Goal: Navigation & Orientation: Find specific page/section

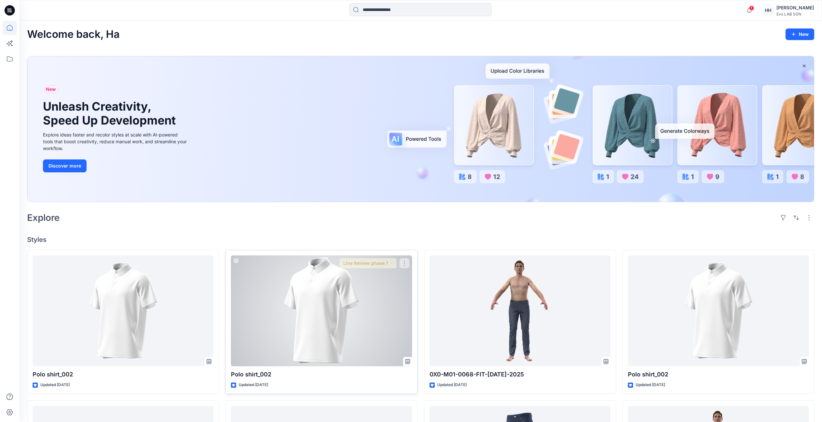
scroll to position [129, 0]
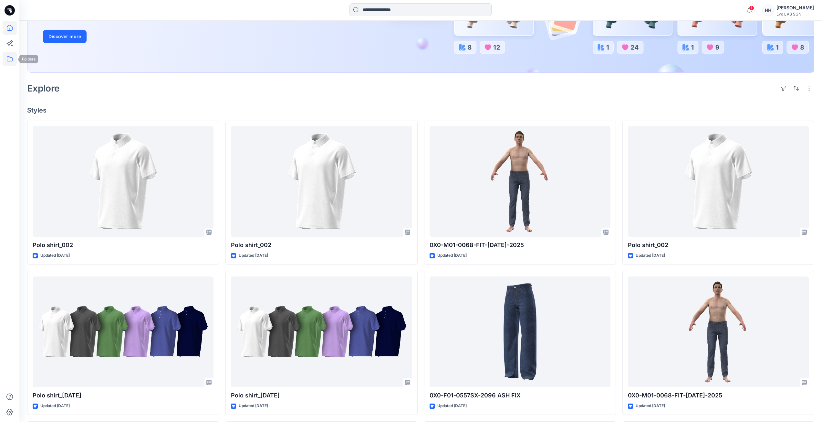
click at [15, 58] on icon at bounding box center [10, 59] width 14 height 14
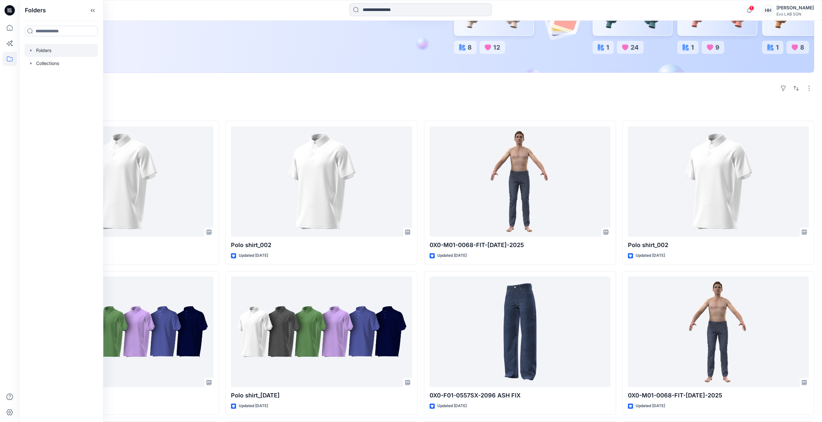
click at [47, 53] on div at bounding box center [62, 50] width 74 height 13
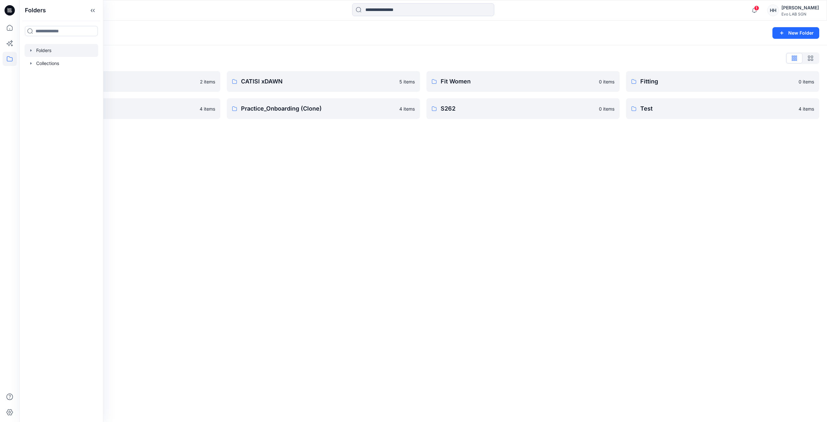
drag, startPoint x: 490, startPoint y: 198, endPoint x: 215, endPoint y: 110, distance: 288.9
click at [488, 197] on div "Folders New Folder Folders List 3D NEW SAMPLE 2 items Practice_Onboarding 4 ite…" at bounding box center [422, 221] width 807 height 401
click at [505, 104] on p "S262" at bounding box center [522, 108] width 163 height 9
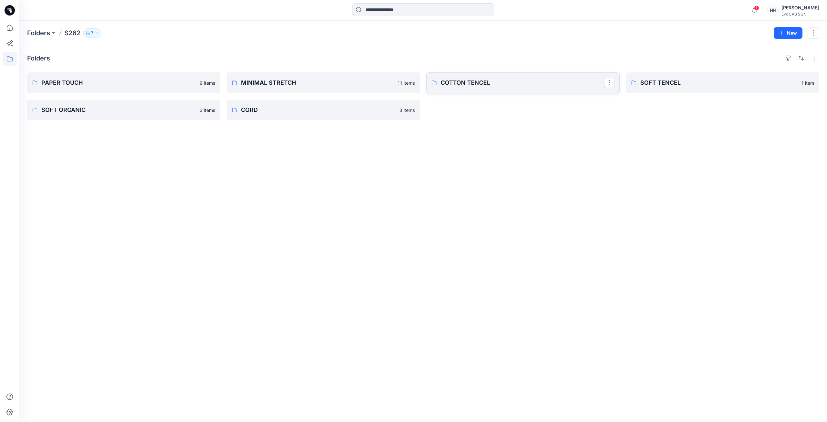
click at [484, 80] on p "COTTON TENCEL" at bounding box center [522, 82] width 163 height 9
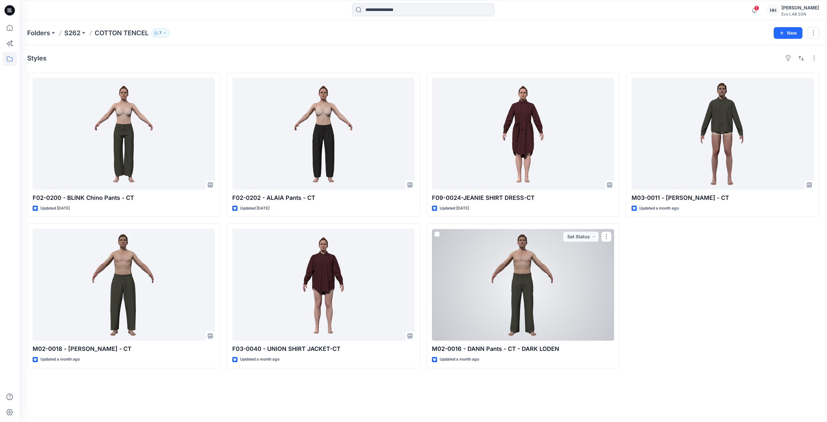
drag, startPoint x: 595, startPoint y: 255, endPoint x: 576, endPoint y: 252, distance: 19.3
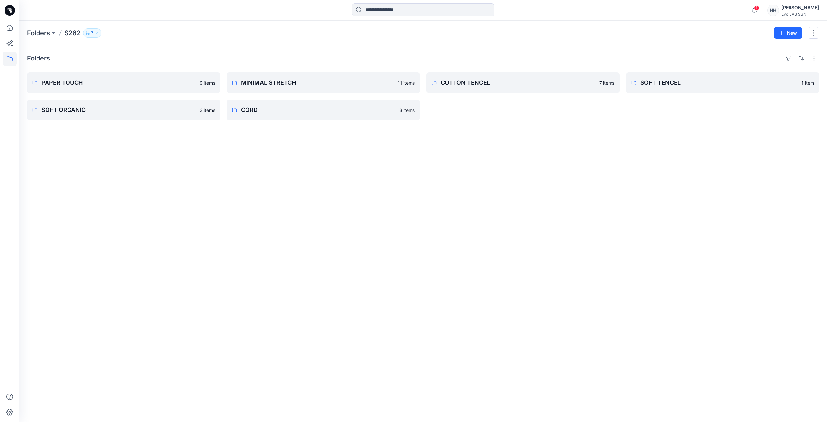
click at [96, 33] on icon "button" at bounding box center [97, 33] width 4 height 4
click at [169, 52] on icon "Manage Users" at bounding box center [170, 51] width 5 height 5
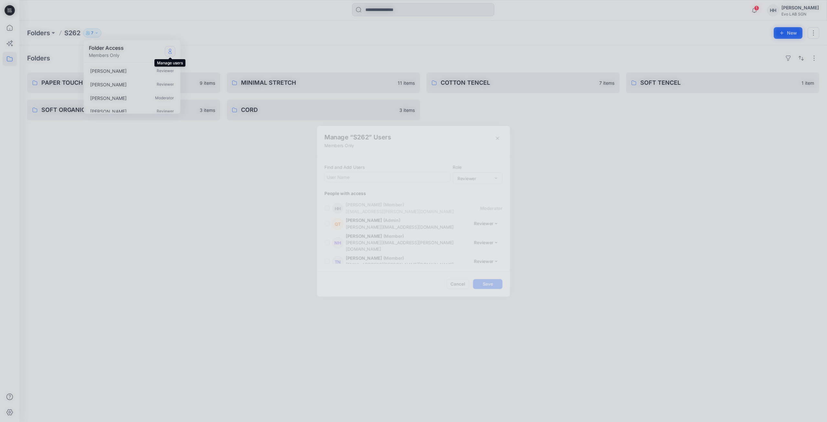
scroll to position [46, 0]
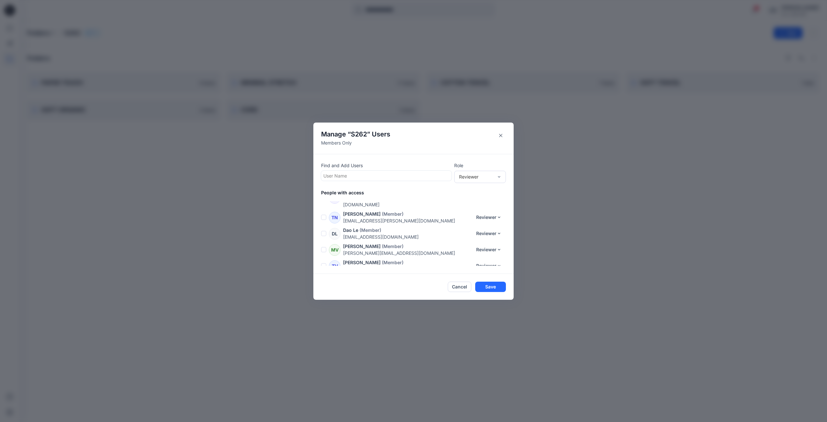
click at [339, 143] on p "Members Only" at bounding box center [355, 142] width 69 height 7
click at [501, 135] on icon "Close" at bounding box center [500, 134] width 3 height 3
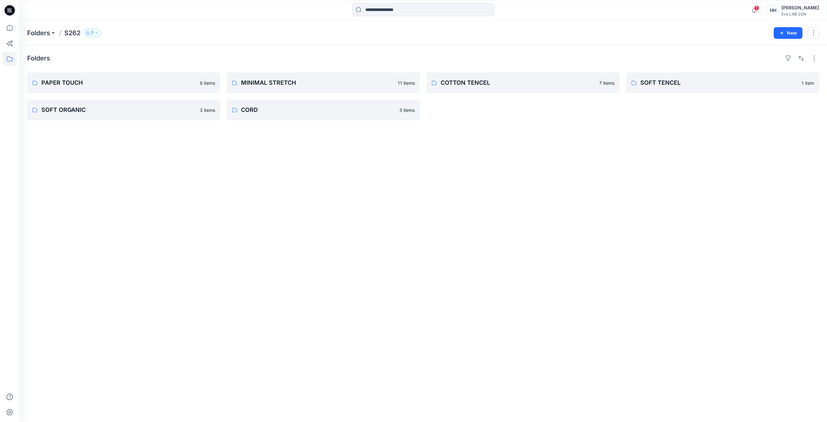
click at [94, 34] on button "7" at bounding box center [92, 32] width 18 height 9
click at [118, 56] on p "Members Only" at bounding box center [106, 55] width 35 height 7
click at [102, 57] on p "Members Only" at bounding box center [106, 55] width 35 height 7
click at [100, 56] on p "Members Only" at bounding box center [106, 55] width 35 height 7
click at [99, 44] on p "Folder Access" at bounding box center [106, 48] width 35 height 8
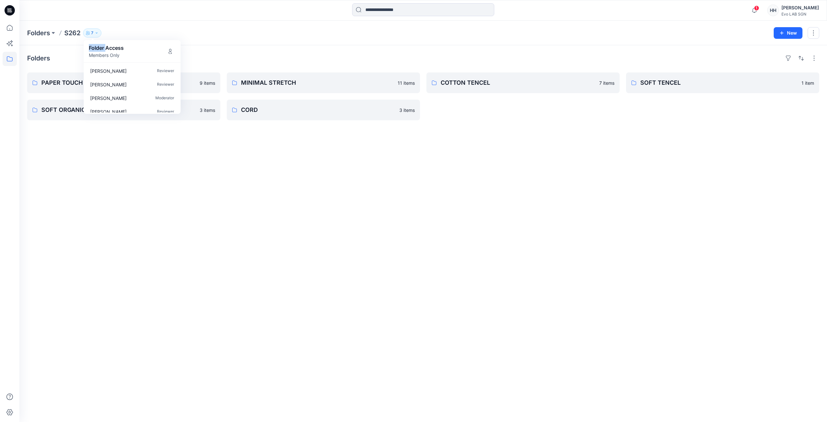
click at [101, 45] on p "Folder Access" at bounding box center [106, 48] width 35 height 8
click at [117, 47] on p "Folder Access" at bounding box center [106, 48] width 35 height 8
drag, startPoint x: 120, startPoint y: 47, endPoint x: 123, endPoint y: 50, distance: 5.3
click at [120, 47] on p "Folder Access" at bounding box center [106, 48] width 35 height 8
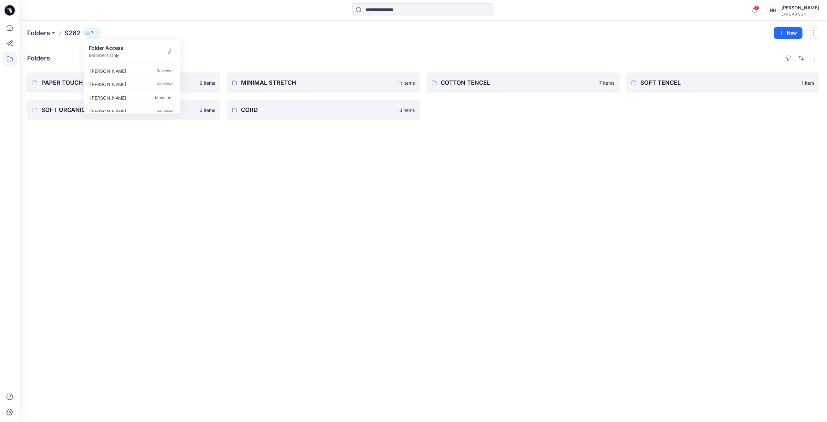
click at [229, 43] on div "Folders S262 7 Folder Access Members Only [PERSON_NAME] Reviewer [PERSON_NAME] …" at bounding box center [422, 33] width 807 height 25
click at [815, 30] on button "button" at bounding box center [813, 33] width 12 height 12
click at [780, 74] on p "Manage Users" at bounding box center [775, 72] width 30 height 7
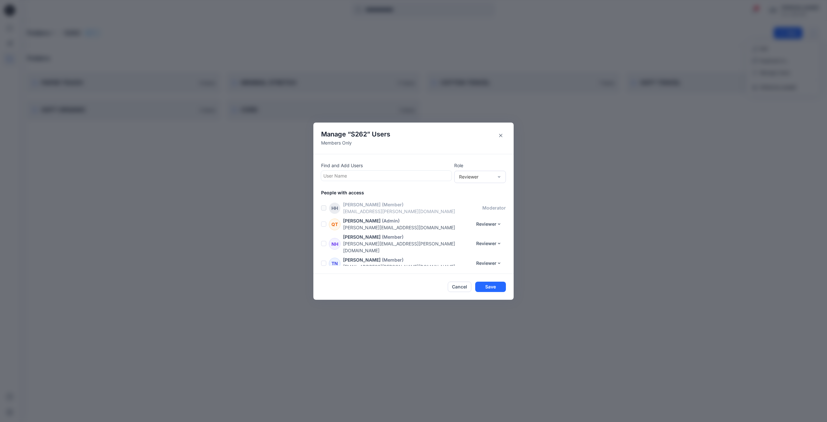
scroll to position [46, 0]
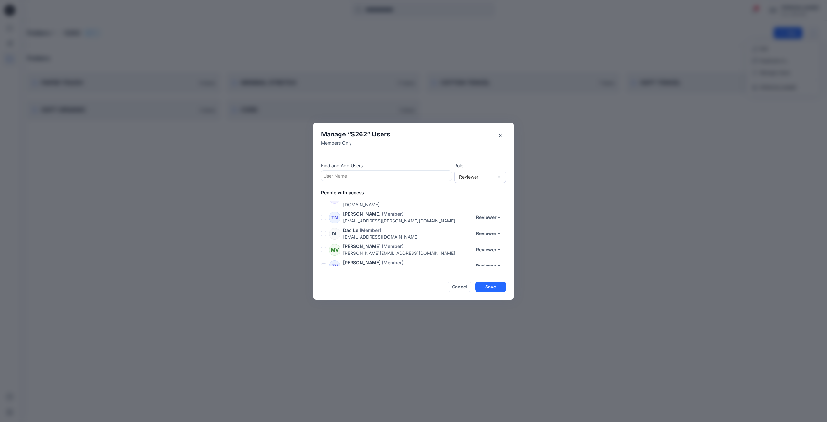
click at [337, 142] on p "Members Only" at bounding box center [355, 142] width 69 height 7
drag, startPoint x: 359, startPoint y: 138, endPoint x: 366, endPoint y: 150, distance: 13.5
click at [359, 139] on div "Manage “ S262 ” Users Members Only" at bounding box center [355, 138] width 69 height 16
click at [363, 173] on div at bounding box center [386, 176] width 126 height 8
click at [353, 190] on div "No Results" at bounding box center [339, 190] width 36 height 12
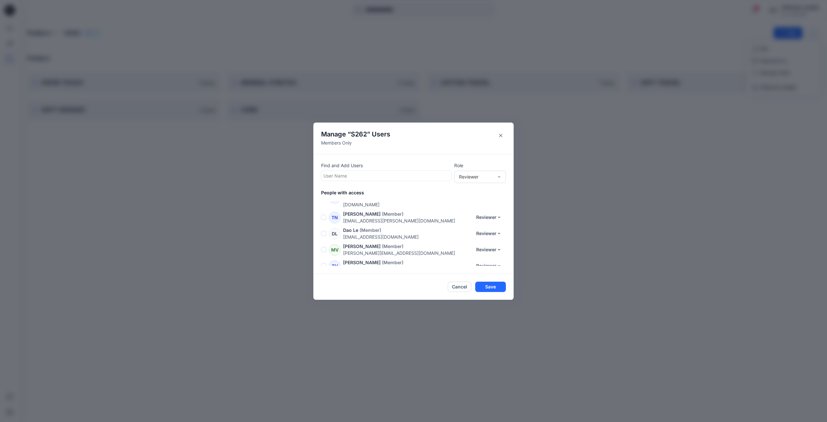
click at [369, 166] on p "Find and Add Users" at bounding box center [386, 165] width 130 height 7
drag, startPoint x: 374, startPoint y: 172, endPoint x: 429, endPoint y: 176, distance: 55.0
click at [374, 173] on div at bounding box center [386, 176] width 126 height 8
click at [467, 178] on div "Reviewer" at bounding box center [476, 176] width 34 height 7
drag, startPoint x: 476, startPoint y: 151, endPoint x: 394, endPoint y: 173, distance: 84.3
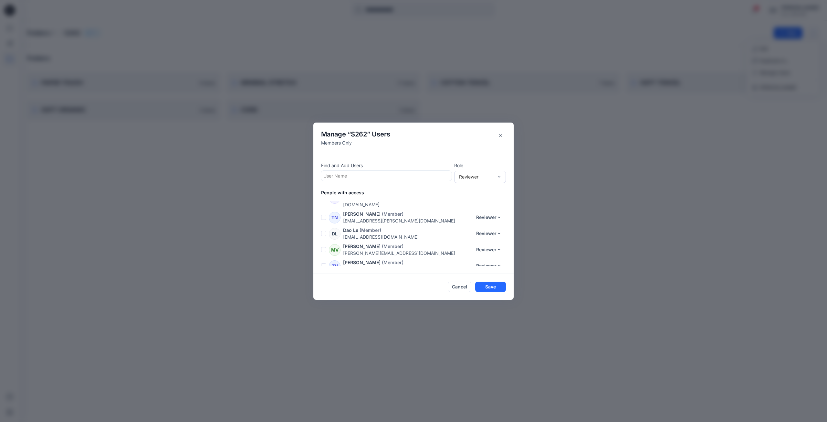
click at [474, 153] on header "Manage “ S262 ” Users Members Only" at bounding box center [413, 137] width 200 height 31
click at [373, 178] on div at bounding box center [386, 176] width 126 height 8
drag, startPoint x: 404, startPoint y: 147, endPoint x: 411, endPoint y: 148, distance: 6.8
click at [404, 147] on header "Manage “ S262 ” Users Members Only" at bounding box center [413, 137] width 200 height 31
click at [501, 134] on icon "Close" at bounding box center [500, 135] width 3 height 3
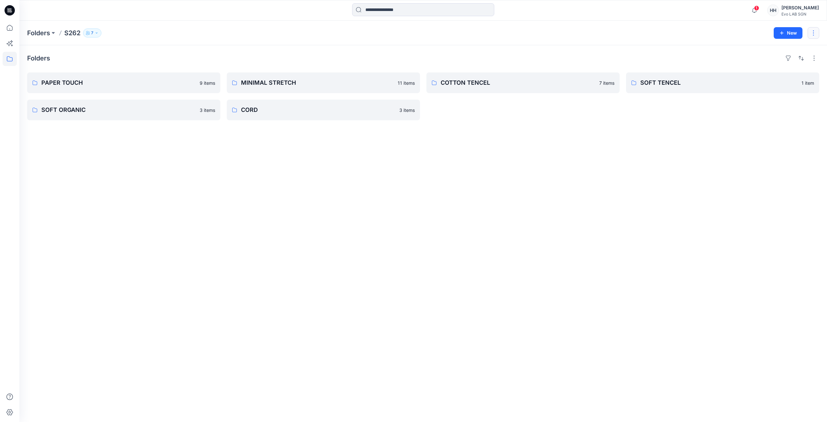
click at [813, 28] on button "button" at bounding box center [813, 33] width 12 height 12
click at [769, 63] on p "Duplicate to..." at bounding box center [774, 60] width 29 height 7
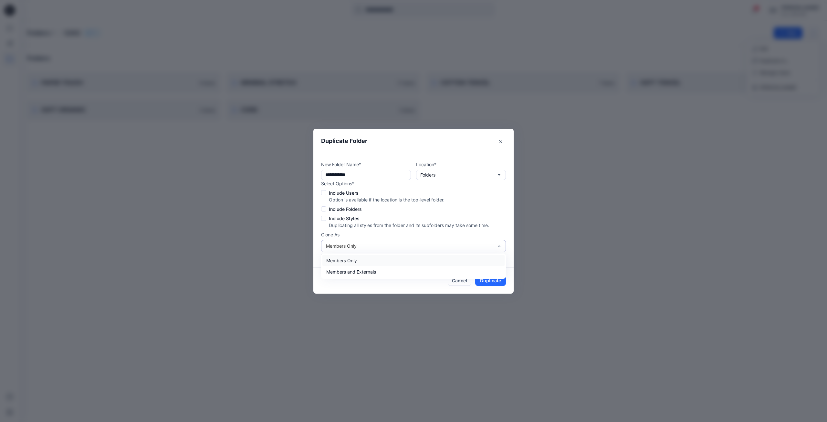
drag, startPoint x: 365, startPoint y: 243, endPoint x: 361, endPoint y: 247, distance: 5.5
click at [365, 243] on div "Members Only" at bounding box center [409, 245] width 167 height 7
click at [356, 273] on div "Members and Externals" at bounding box center [413, 271] width 182 height 11
click at [502, 140] on icon "Close" at bounding box center [500, 141] width 3 height 3
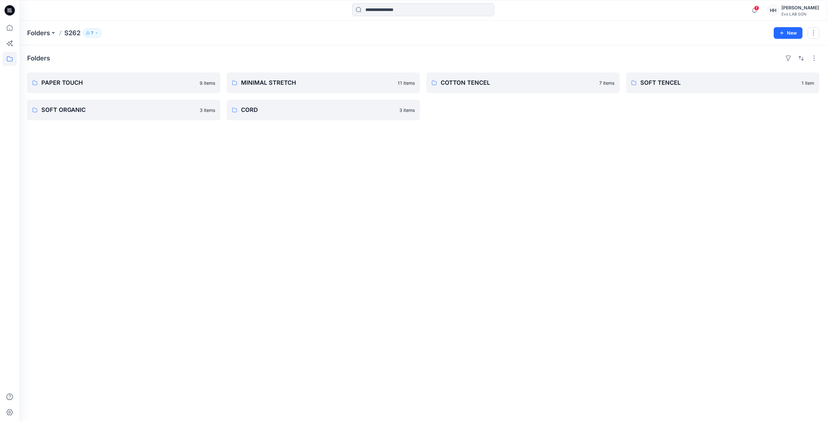
click at [507, 146] on div "Folders PAPER TOUCH 9 items SOFT ORGANIC 3 items MINIMAL STRETCH 11 items CORD …" at bounding box center [422, 233] width 807 height 376
click at [454, 210] on div "Folders PAPER TOUCH 9 items SOFT ORGANIC 3 items MINIMAL STRETCH 11 items CORD …" at bounding box center [422, 233] width 807 height 376
click at [339, 156] on div "Folders PAPER TOUCH 9 items SOFT ORGANIC 3 items MINIMAL STRETCH 11 items CORD …" at bounding box center [422, 233] width 807 height 376
click at [45, 33] on p "Folders" at bounding box center [38, 32] width 23 height 9
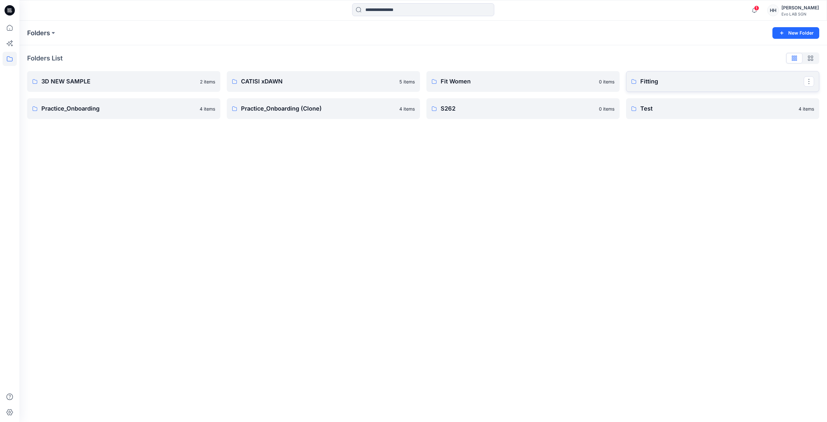
click at [673, 82] on p "Fitting" at bounding box center [721, 81] width 163 height 9
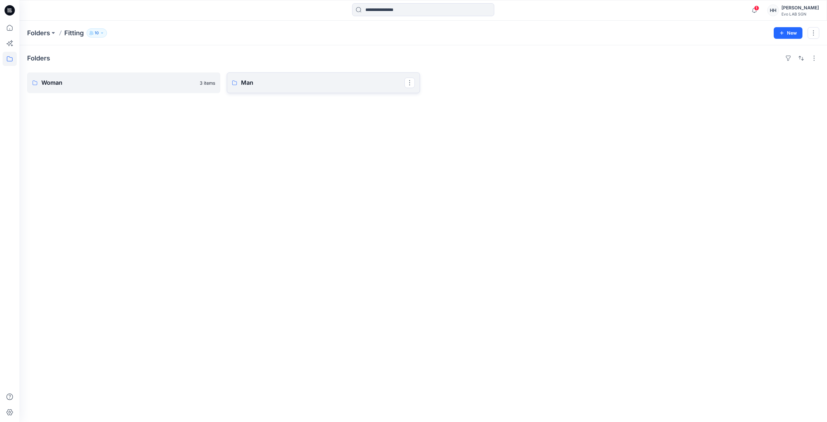
click at [307, 75] on link "Man" at bounding box center [323, 82] width 193 height 21
drag, startPoint x: 341, startPoint y: 132, endPoint x: 324, endPoint y: 130, distance: 17.3
drag, startPoint x: 331, startPoint y: 133, endPoint x: 327, endPoint y: 134, distance: 4.3
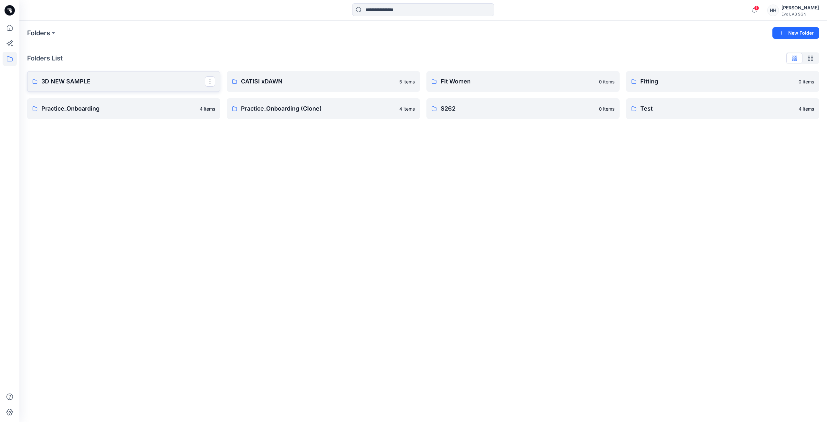
click at [139, 85] on p "3D NEW SAMPLE" at bounding box center [122, 81] width 163 height 9
